Goal: Navigation & Orientation: Find specific page/section

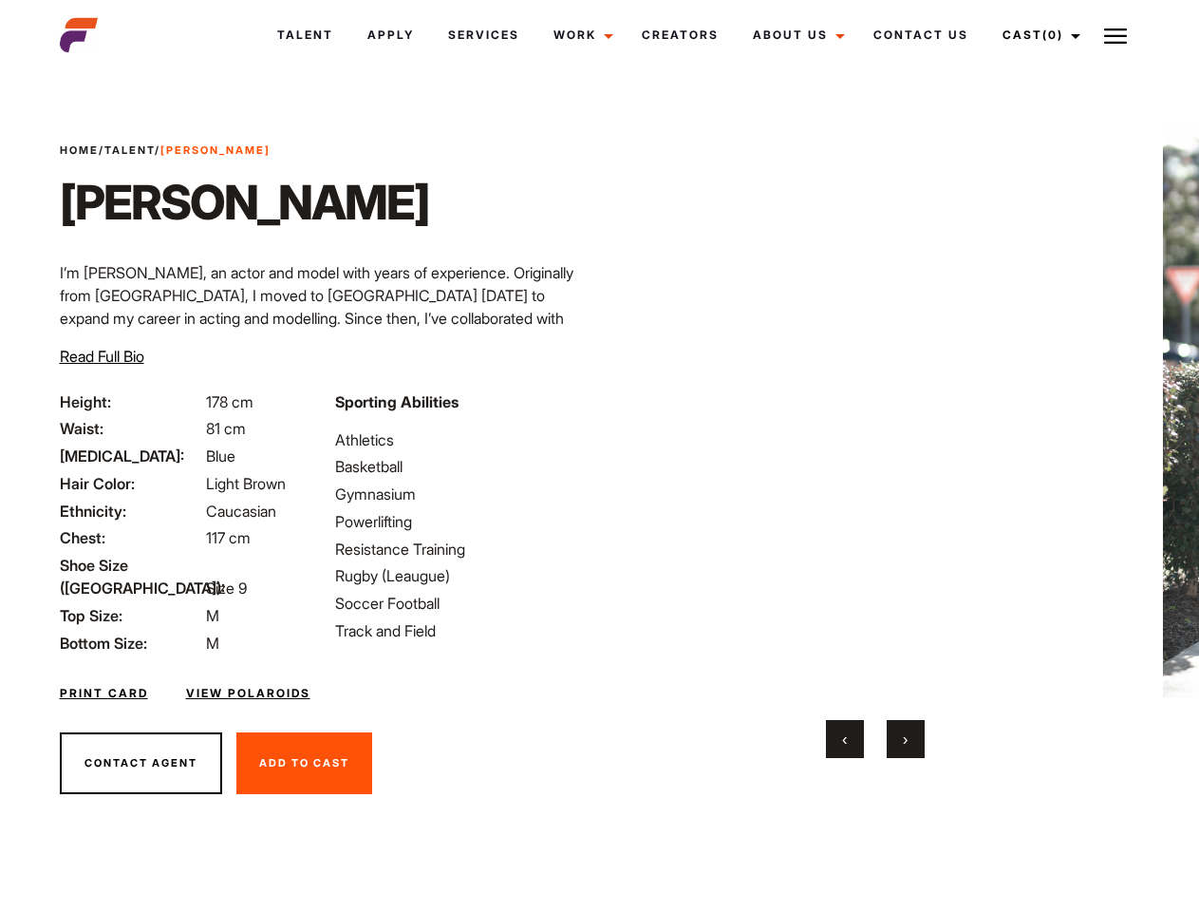
click at [1037, 35] on link "Cast (0)" at bounding box center [1039, 34] width 106 height 51
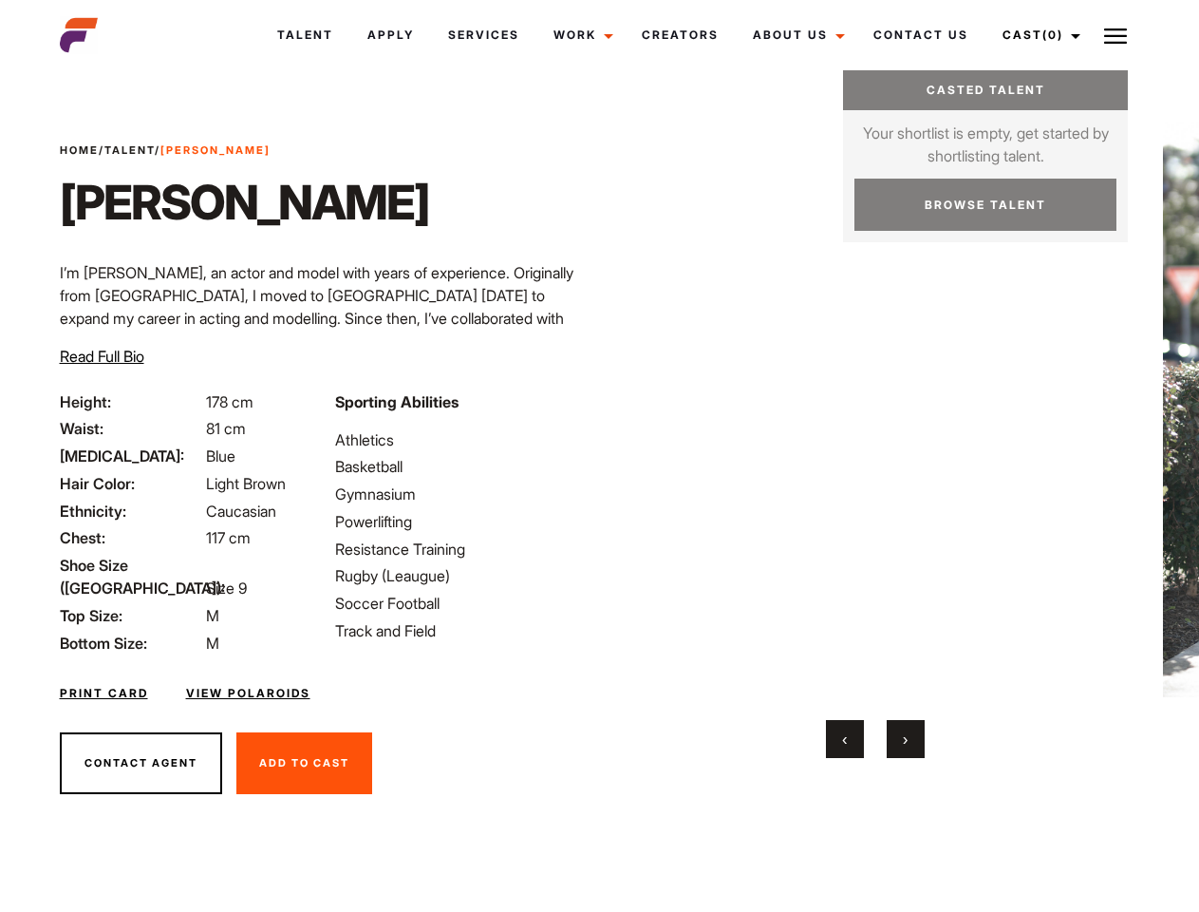
click at [1116, 35] on img at bounding box center [1115, 36] width 23 height 23
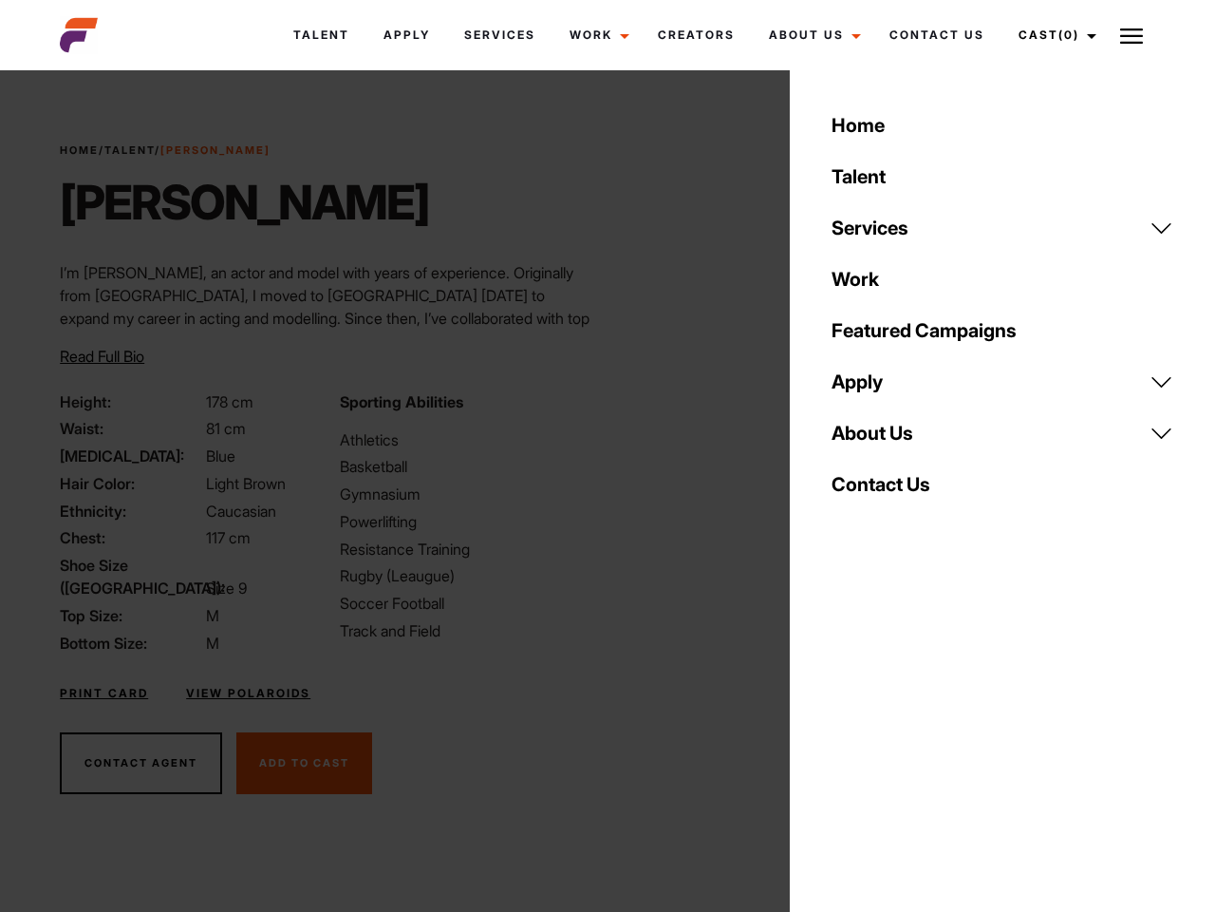
click at [875, 440] on body "Talent Apply Services Work Campaigns Jobs Job Request Creators About Us Founder…" at bounding box center [607, 512] width 1215 height 873
click at [599, 409] on div "Sporting Abilities Athletics Basketball Gymnasium Powerlifting Resistance Train…" at bounding box center [468, 522] width 279 height 264
click at [845, 739] on div "Home Talent Services Talent Casting Photography Videography Creative Hair and M…" at bounding box center [1002, 456] width 425 height 912
click at [906, 739] on div "Home Talent Services Talent Casting Photography Videography Creative Hair and M…" at bounding box center [1002, 456] width 425 height 912
